Goal: Task Accomplishment & Management: Manage account settings

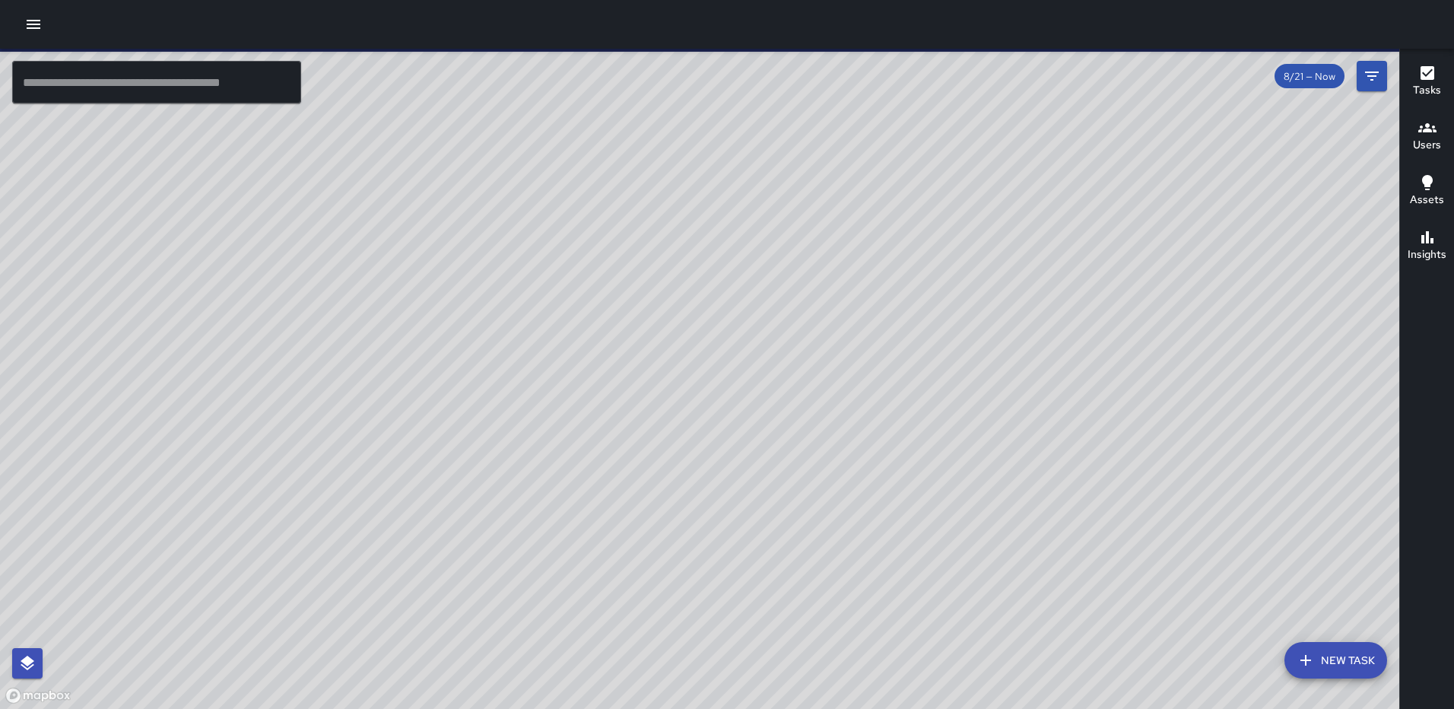
click at [34, 22] on icon "button" at bounding box center [33, 24] width 18 height 18
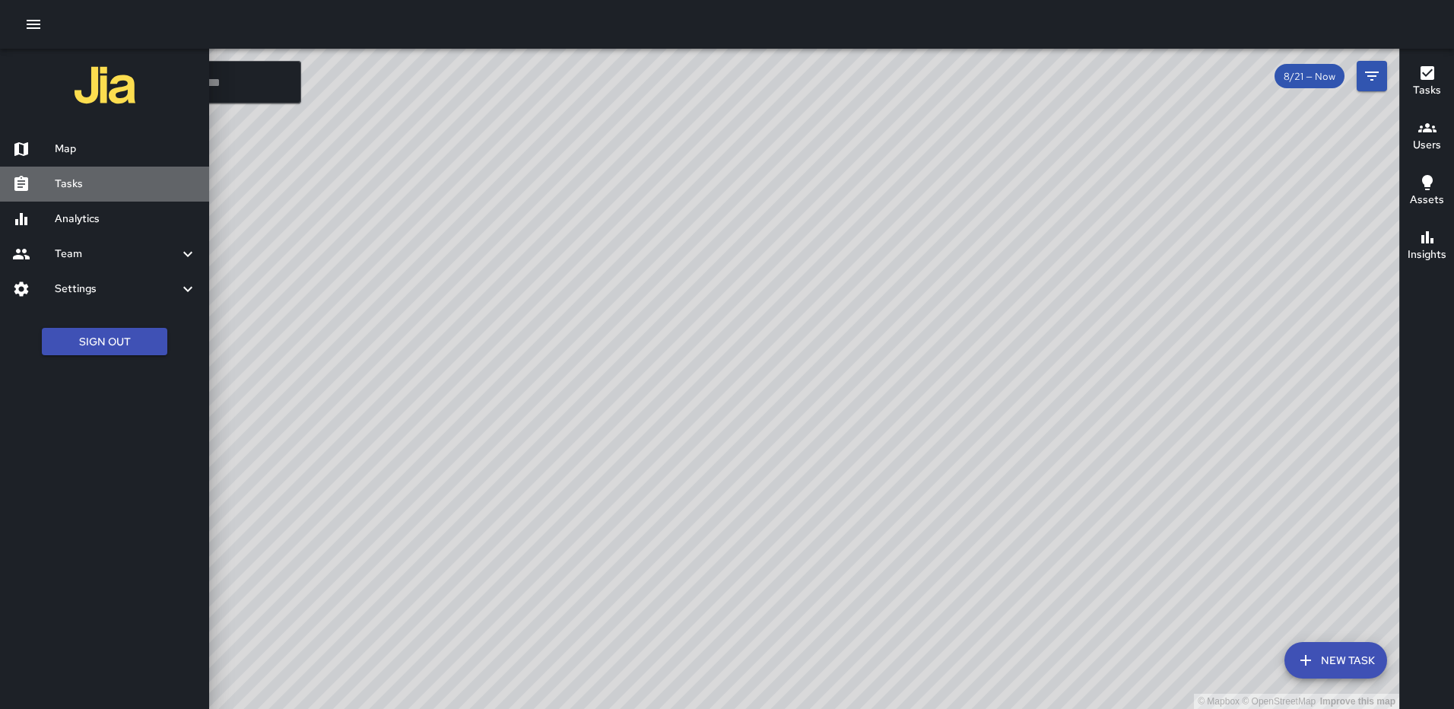
click at [76, 173] on link "Tasks" at bounding box center [104, 184] width 209 height 35
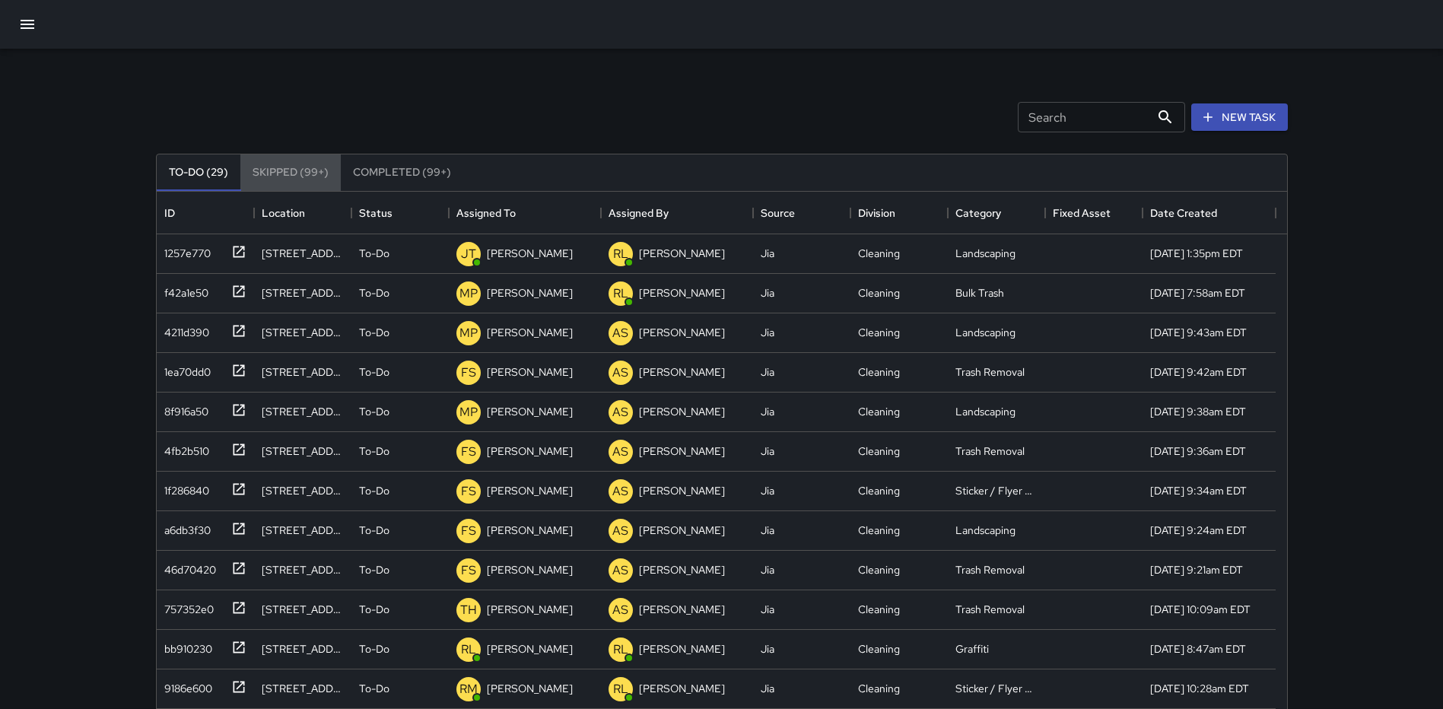
click at [292, 167] on button "Skipped (99+)" at bounding box center [290, 172] width 100 height 37
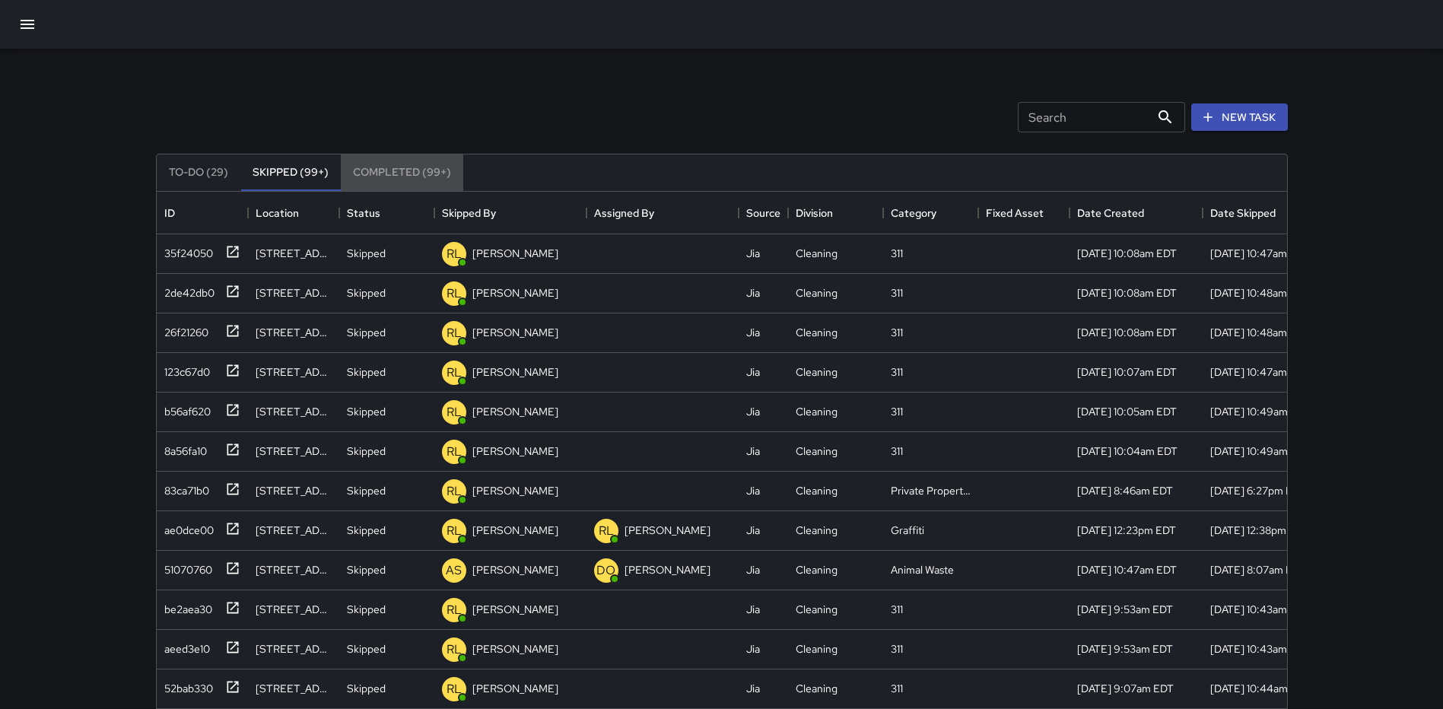
click at [379, 175] on button "Completed (99+)" at bounding box center [402, 172] width 122 height 37
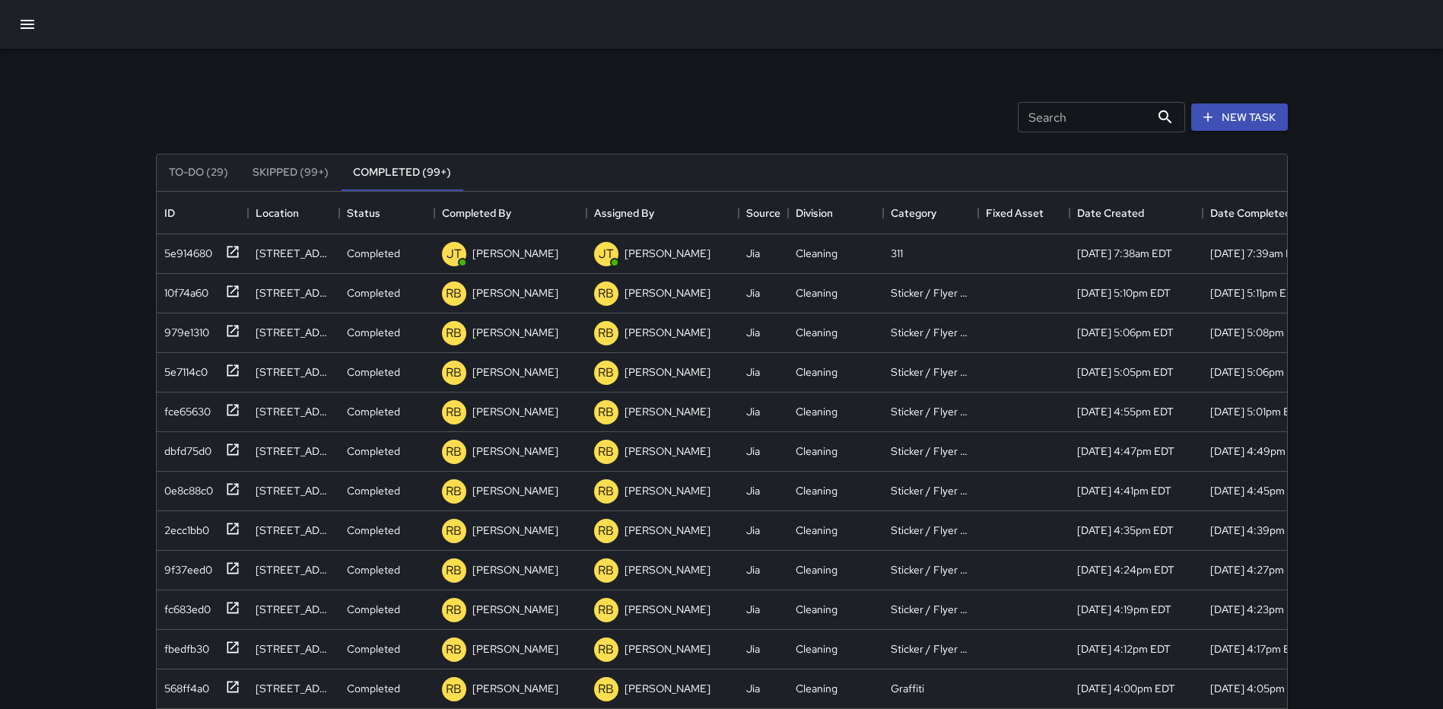
click at [284, 170] on button "Skipped (99+)" at bounding box center [290, 172] width 100 height 37
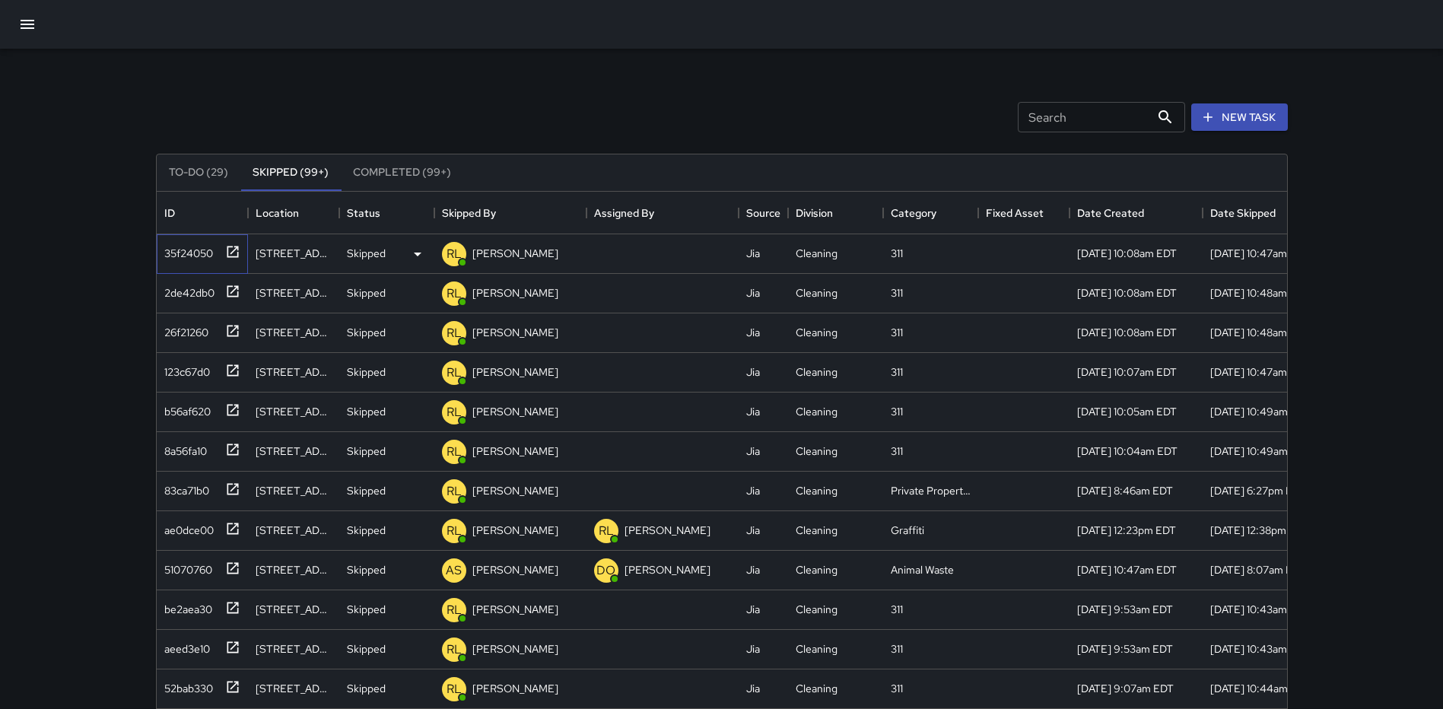
click at [235, 251] on icon at bounding box center [232, 251] width 15 height 15
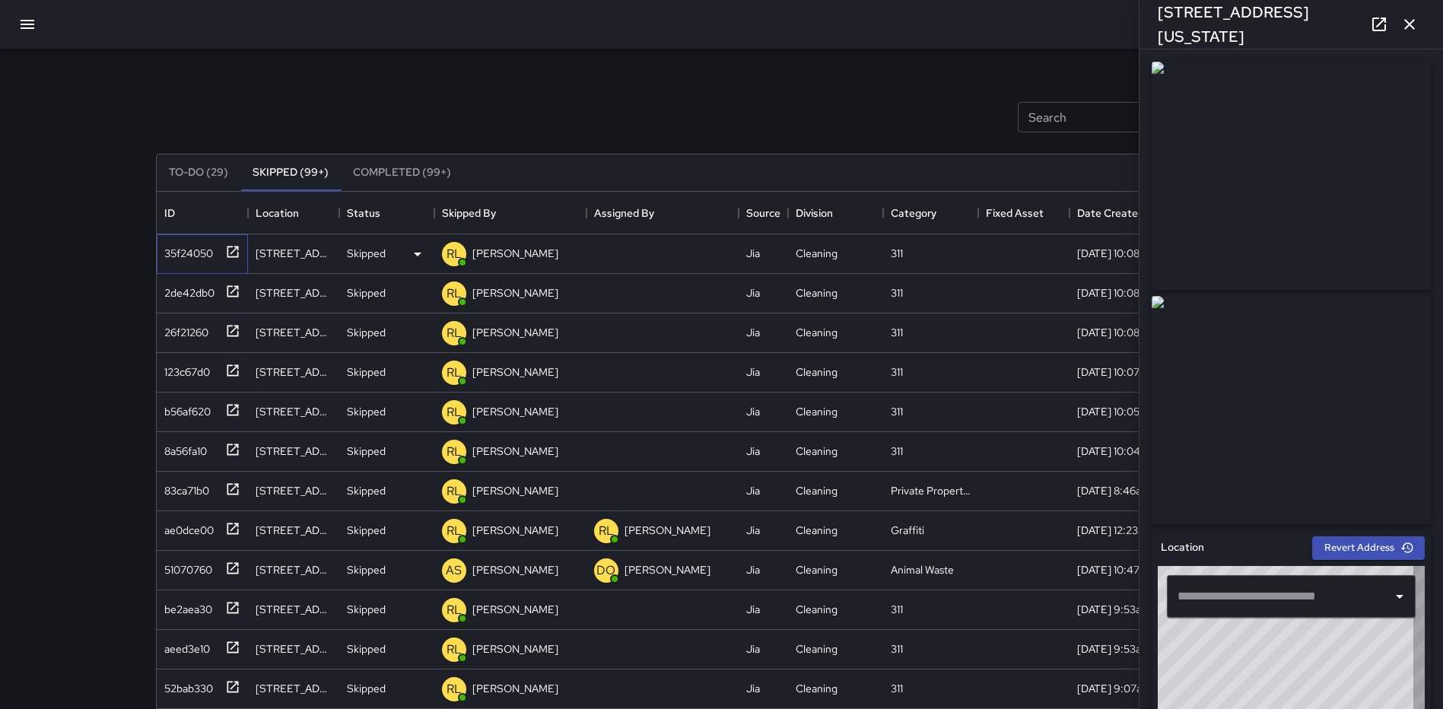
type input "**********"
click at [1408, 24] on icon "button" at bounding box center [1409, 24] width 11 height 11
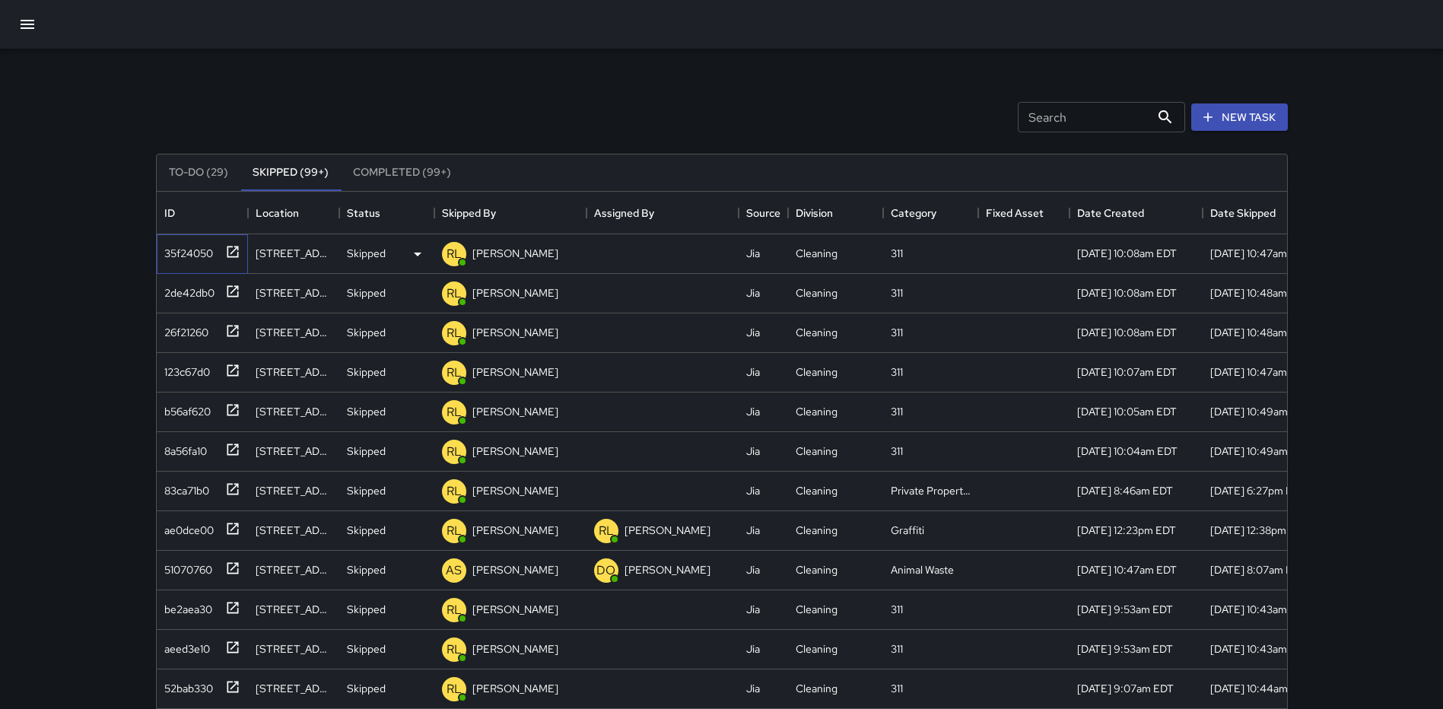
click at [227, 246] on icon at bounding box center [232, 251] width 11 height 11
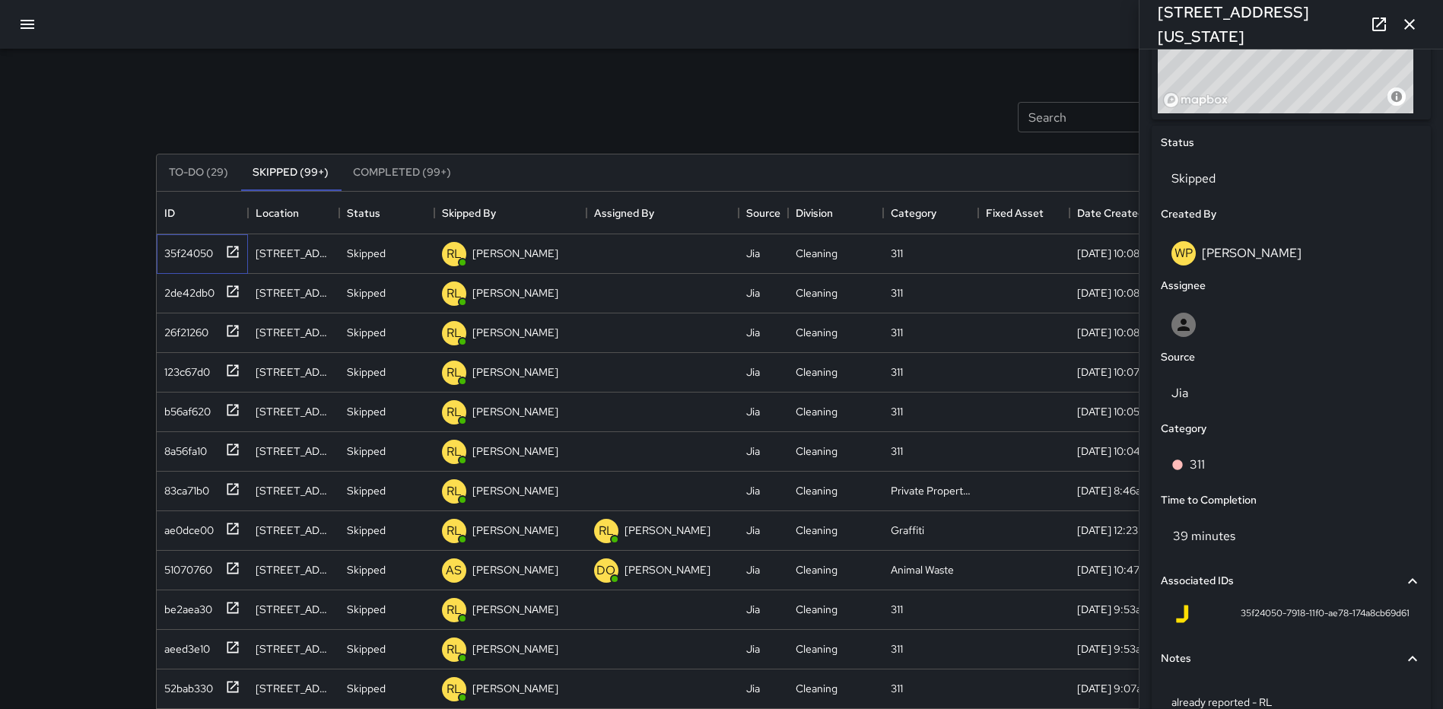
scroll to position [744, 0]
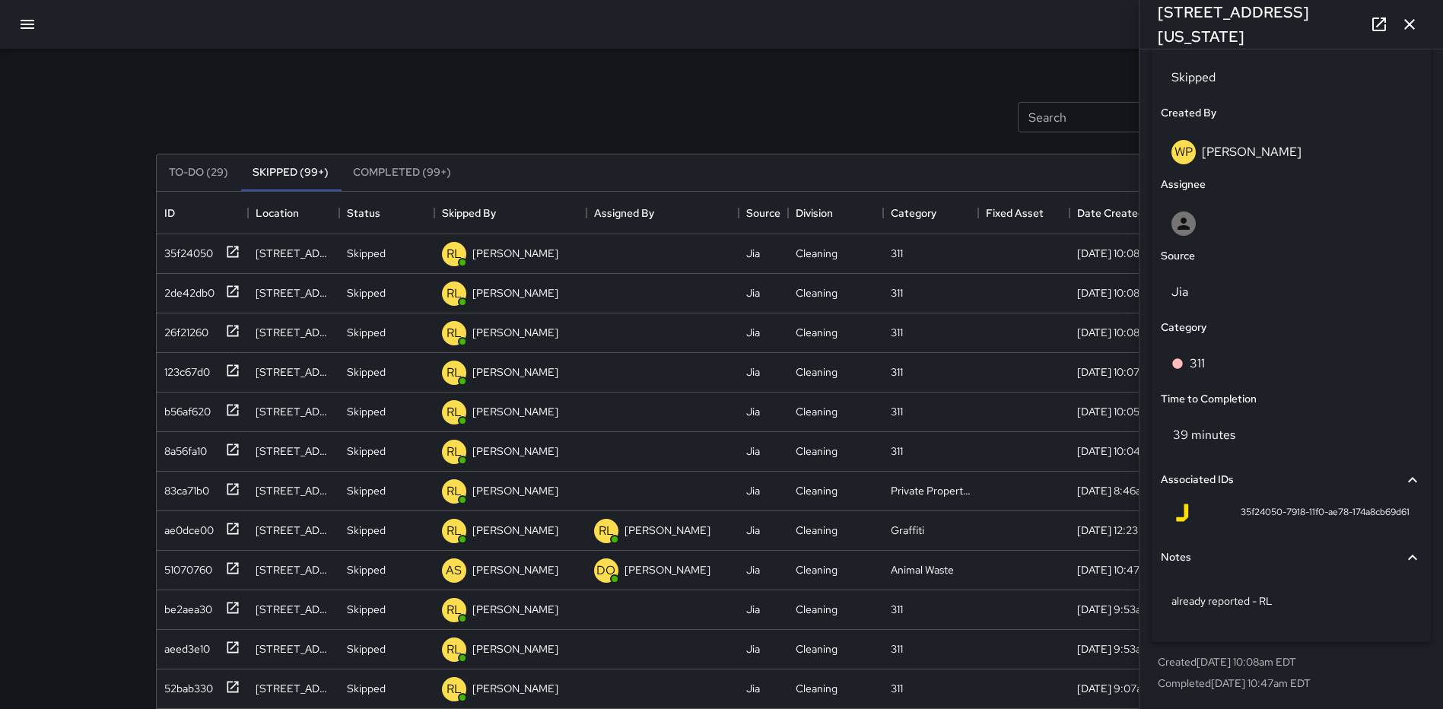
click at [1420, 14] on button "button" at bounding box center [1409, 24] width 30 height 30
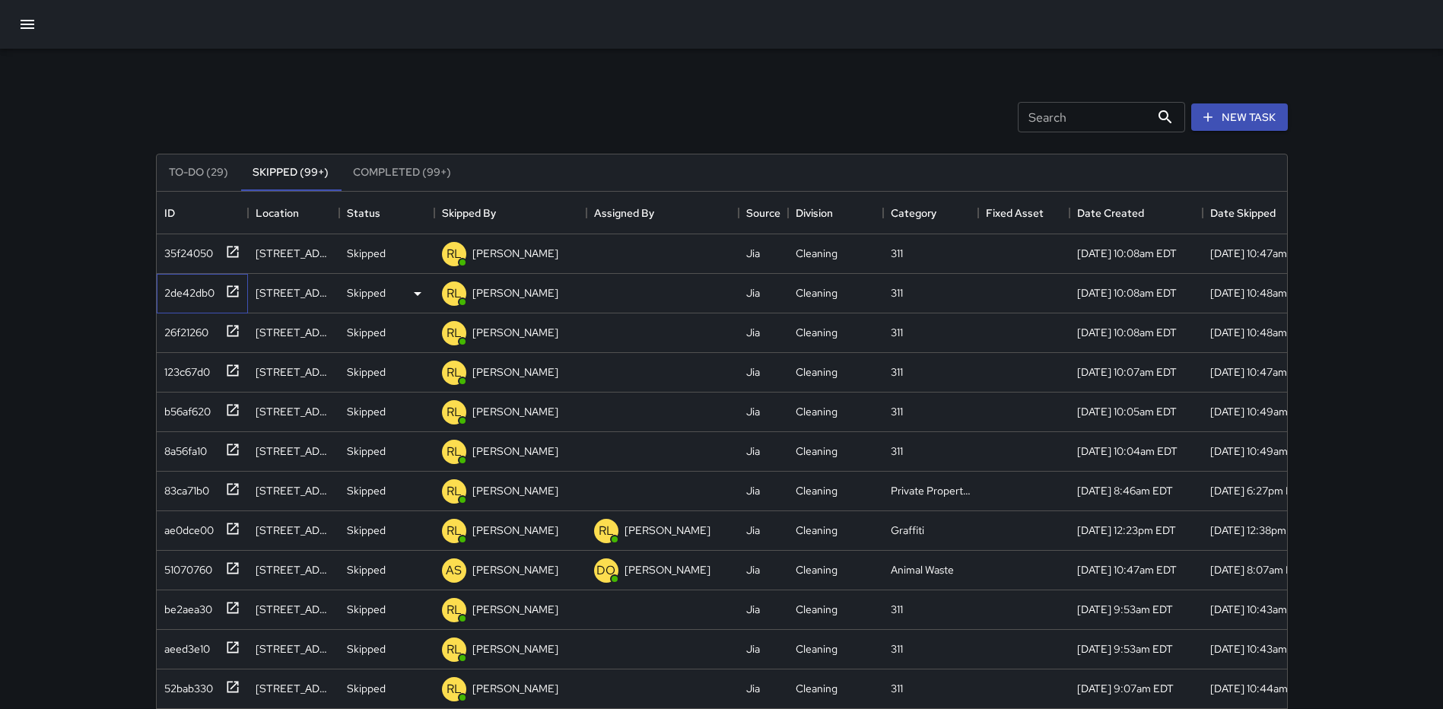
click at [227, 288] on icon at bounding box center [232, 290] width 11 height 11
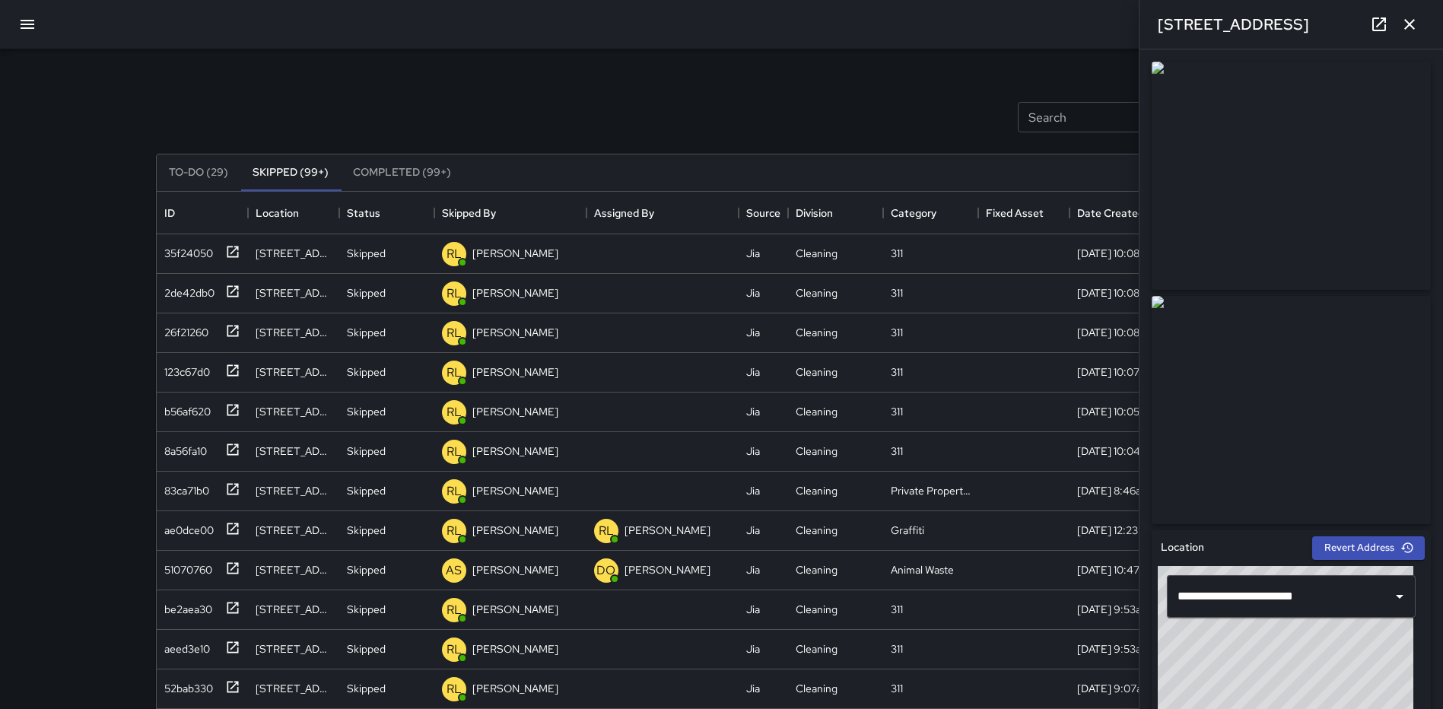
click at [1409, 19] on icon "button" at bounding box center [1409, 24] width 18 height 18
